Goal: Task Accomplishment & Management: Complete application form

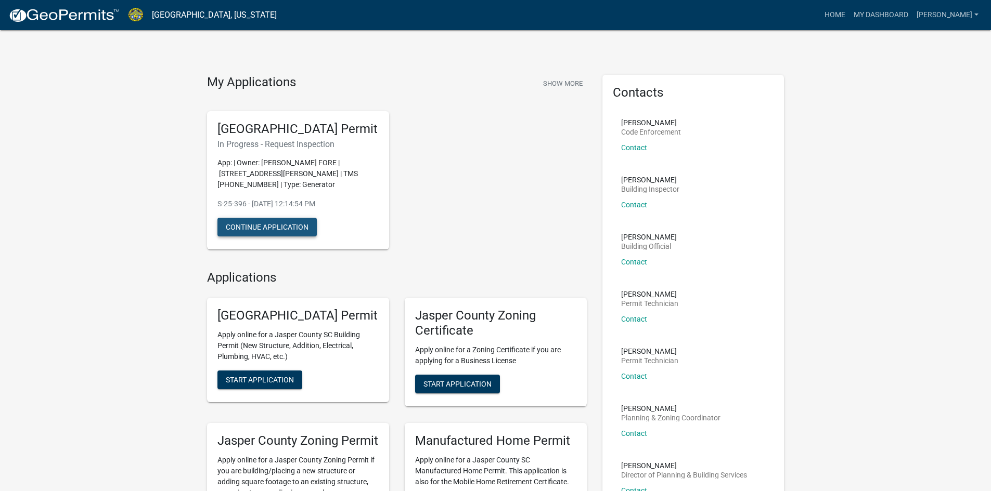
click at [259, 233] on button "Continue Application" at bounding box center [266, 227] width 99 height 19
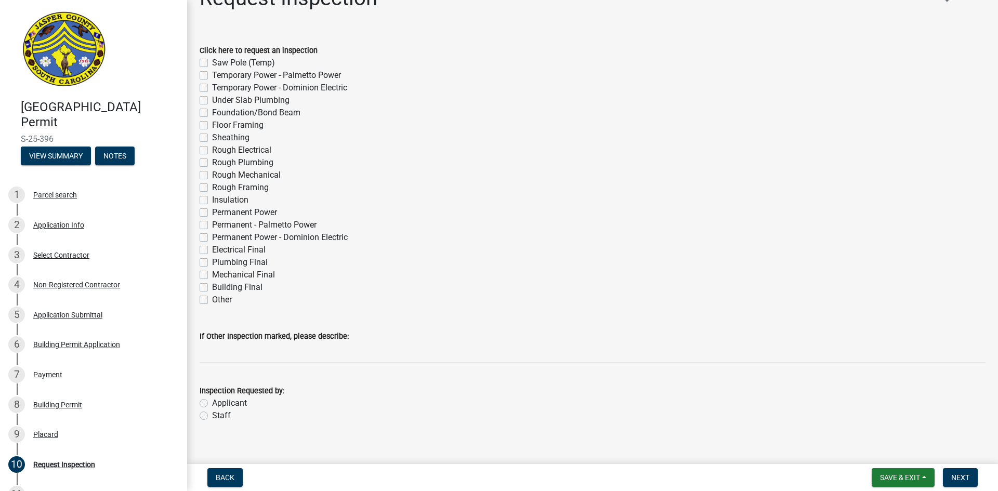
scroll to position [38, 0]
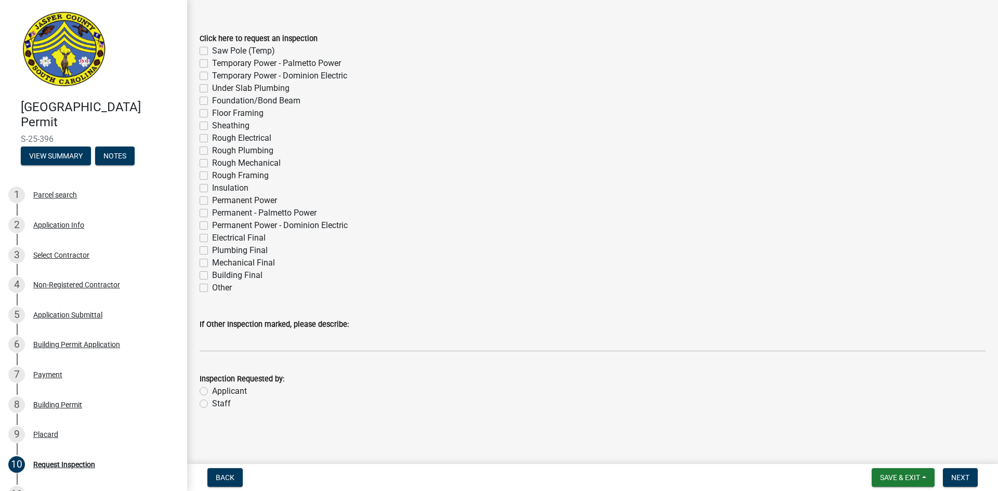
click at [212, 287] on label "Other" at bounding box center [222, 288] width 20 height 12
click at [212, 287] on input "Other" at bounding box center [215, 285] width 7 height 7
checkbox input "true"
checkbox input "false"
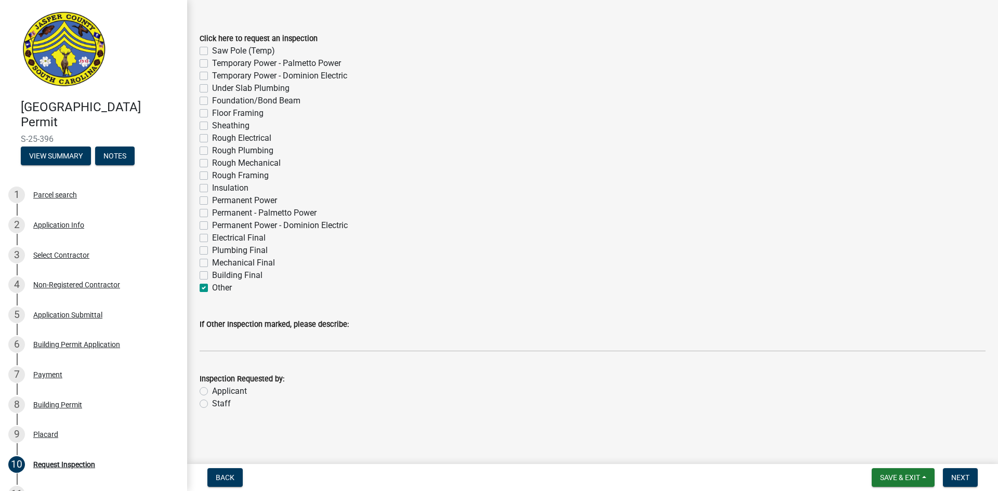
checkbox input "false"
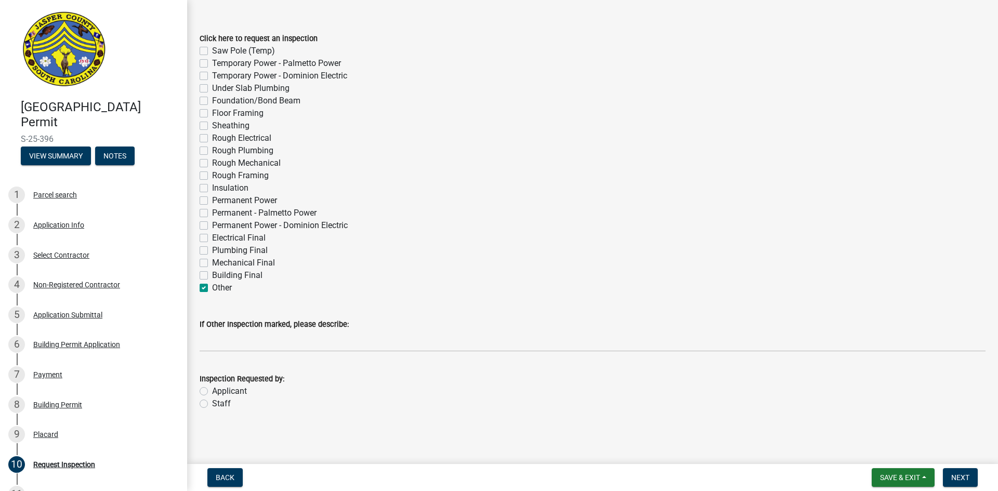
checkbox input "false"
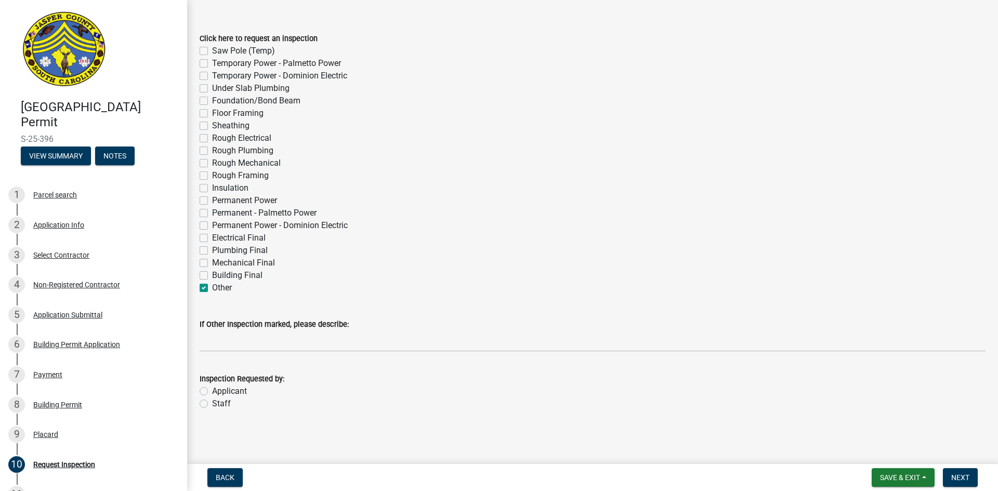
checkbox input "false"
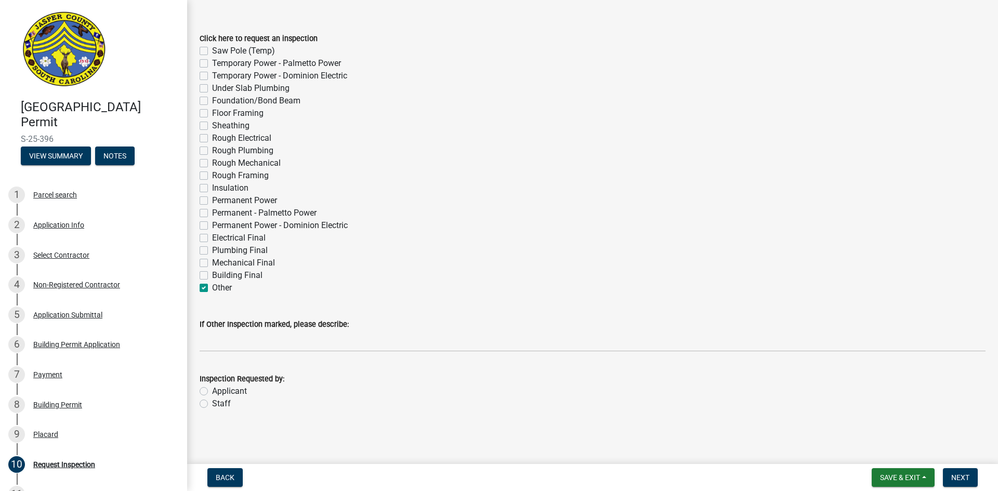
checkbox input "false"
checkbox input "true"
drag, startPoint x: 957, startPoint y: 475, endPoint x: 873, endPoint y: 439, distance: 91.6
click at [874, 440] on wm-app "[GEOGRAPHIC_DATA] Permit S-25-396 View Summary Notes 1 Parcel search 2 Applicat…" at bounding box center [499, 245] width 998 height 491
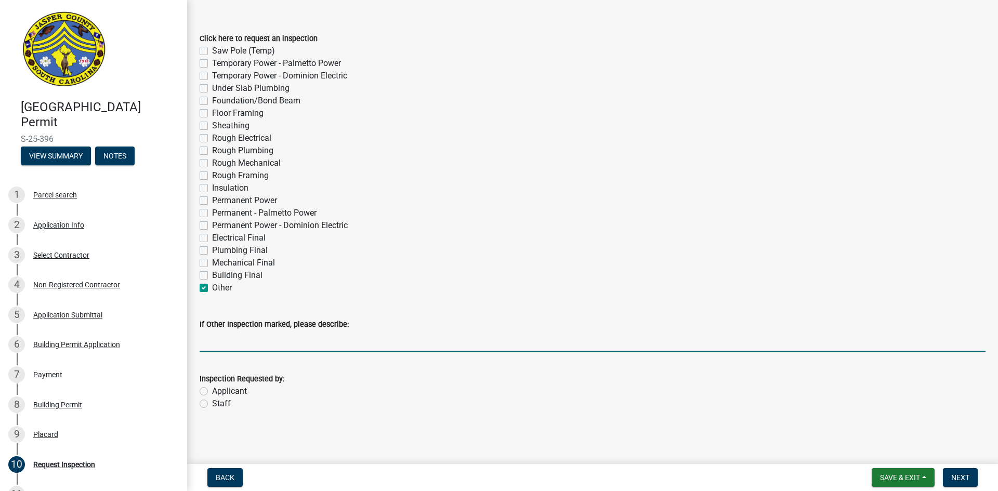
click at [212, 340] on input "If Other Inspection marked, please describe:" at bounding box center [593, 341] width 786 height 21
type input "HOOK UP LP GAS TO GENERATOR"
click at [212, 388] on label "Applicant" at bounding box center [229, 391] width 35 height 12
click at [212, 388] on input "Applicant" at bounding box center [215, 388] width 7 height 7
radio input "true"
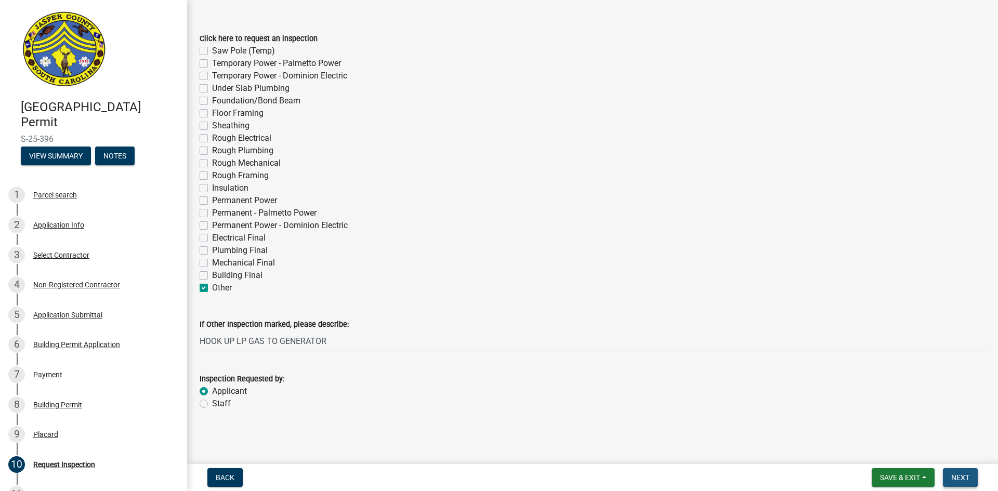
click at [960, 476] on span "Next" at bounding box center [961, 478] width 18 height 8
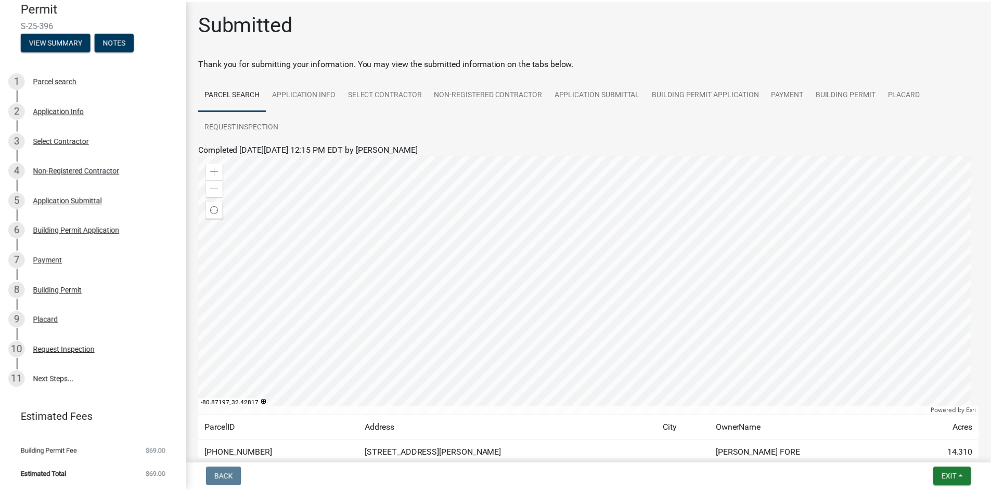
scroll to position [0, 0]
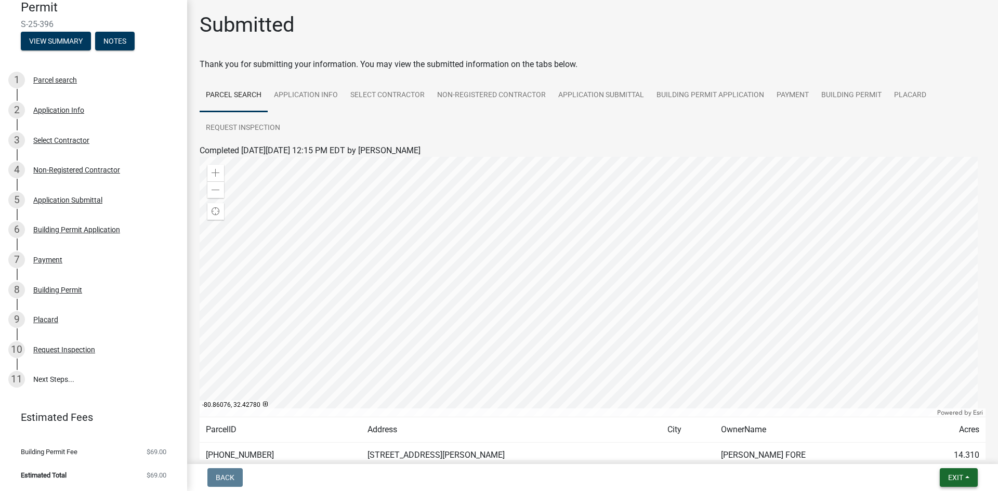
click at [956, 479] on span "Exit" at bounding box center [955, 478] width 15 height 8
click at [940, 448] on button "Save & Exit" at bounding box center [936, 450] width 83 height 25
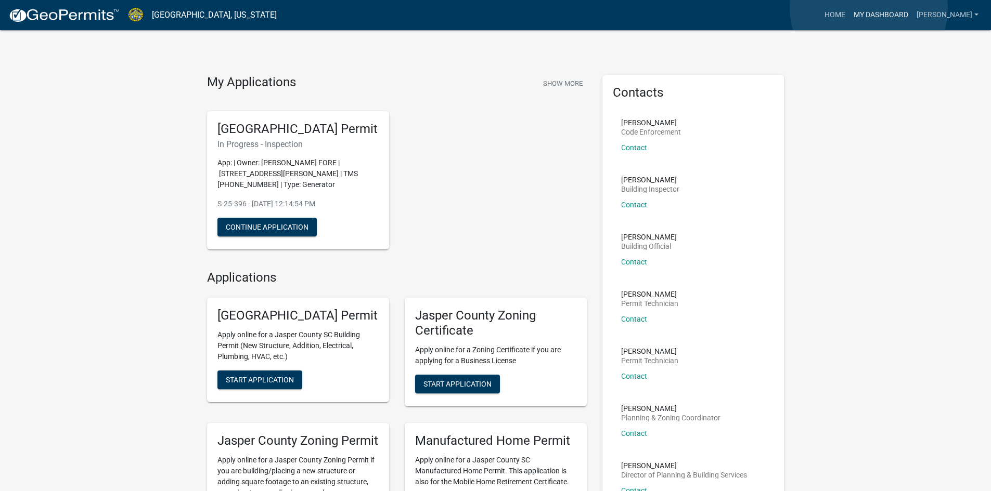
click at [868, 8] on link "My Dashboard" at bounding box center [880, 15] width 63 height 20
